Goal: Check status: Check status

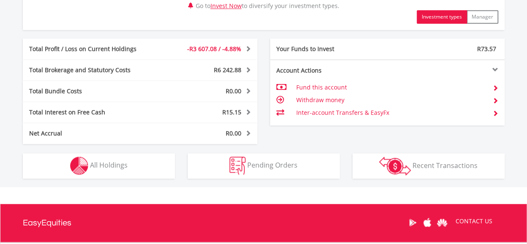
scroll to position [465, 0]
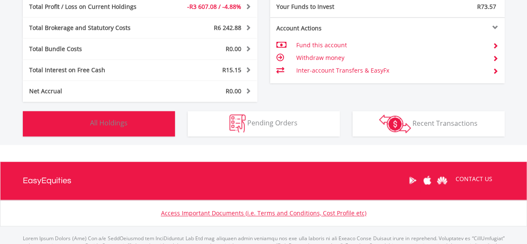
click at [98, 124] on span "All Holdings" at bounding box center [109, 122] width 38 height 9
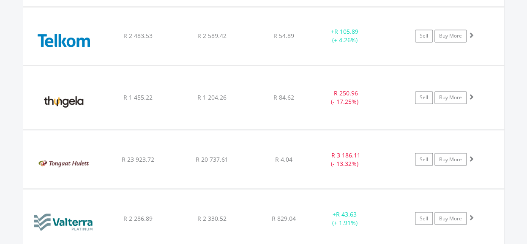
scroll to position [2192, 0]
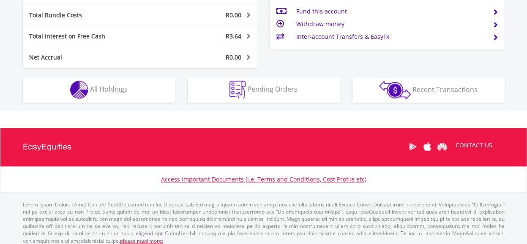
scroll to position [470, 0]
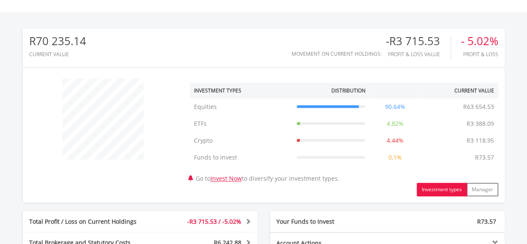
scroll to position [419, 0]
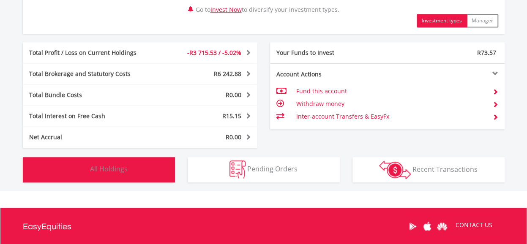
click at [117, 171] on span "All Holdings" at bounding box center [109, 169] width 38 height 9
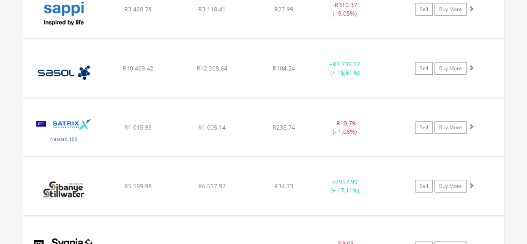
scroll to position [1895, 0]
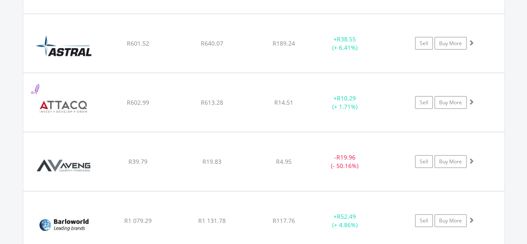
scroll to position [838, 0]
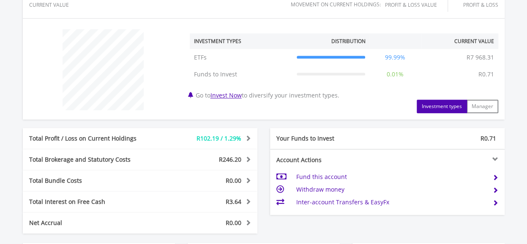
scroll to position [385, 0]
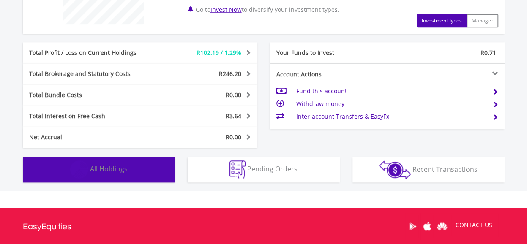
click at [132, 175] on button "Holdings All Holdings" at bounding box center [99, 169] width 152 height 25
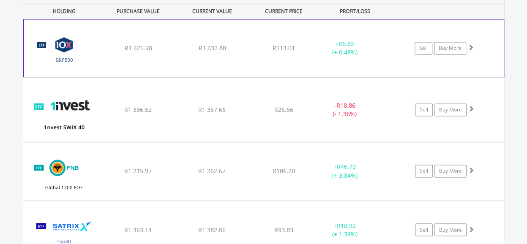
scroll to position [635, 0]
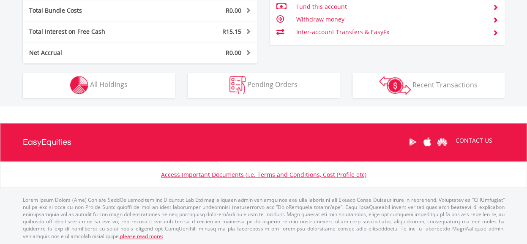
scroll to position [81, 161]
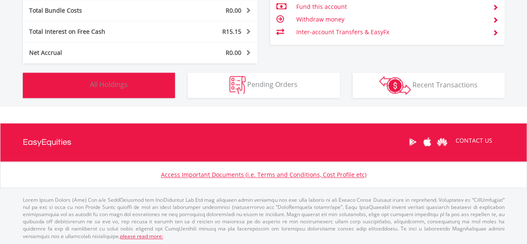
click at [102, 83] on span "All Holdings" at bounding box center [109, 84] width 38 height 9
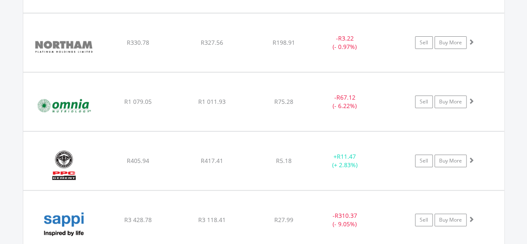
scroll to position [1854, 0]
